Goal: Information Seeking & Learning: Find specific page/section

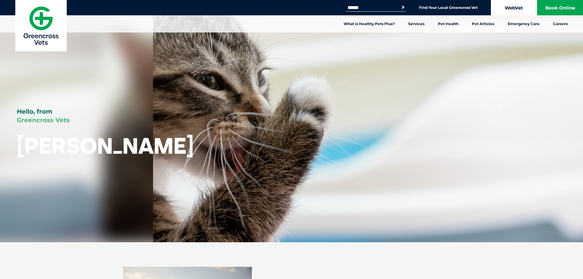
click at [531, 6] on link "WebVet" at bounding box center [514, 7] width 46 height 15
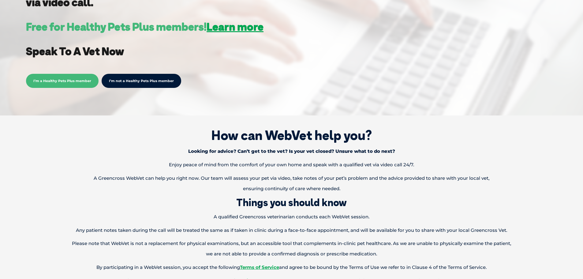
scroll to position [92, 0]
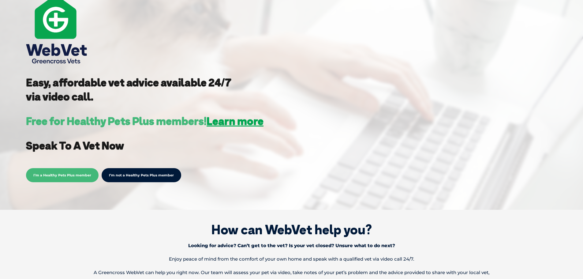
click at [151, 179] on link "I’m not a Healthy Pets Plus member" at bounding box center [142, 175] width 80 height 14
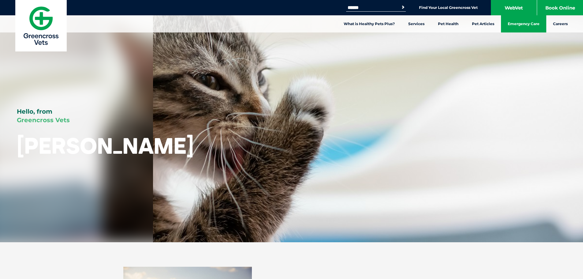
click at [536, 22] on link "Emergency Care" at bounding box center [523, 23] width 45 height 17
